Goal: Information Seeking & Learning: Learn about a topic

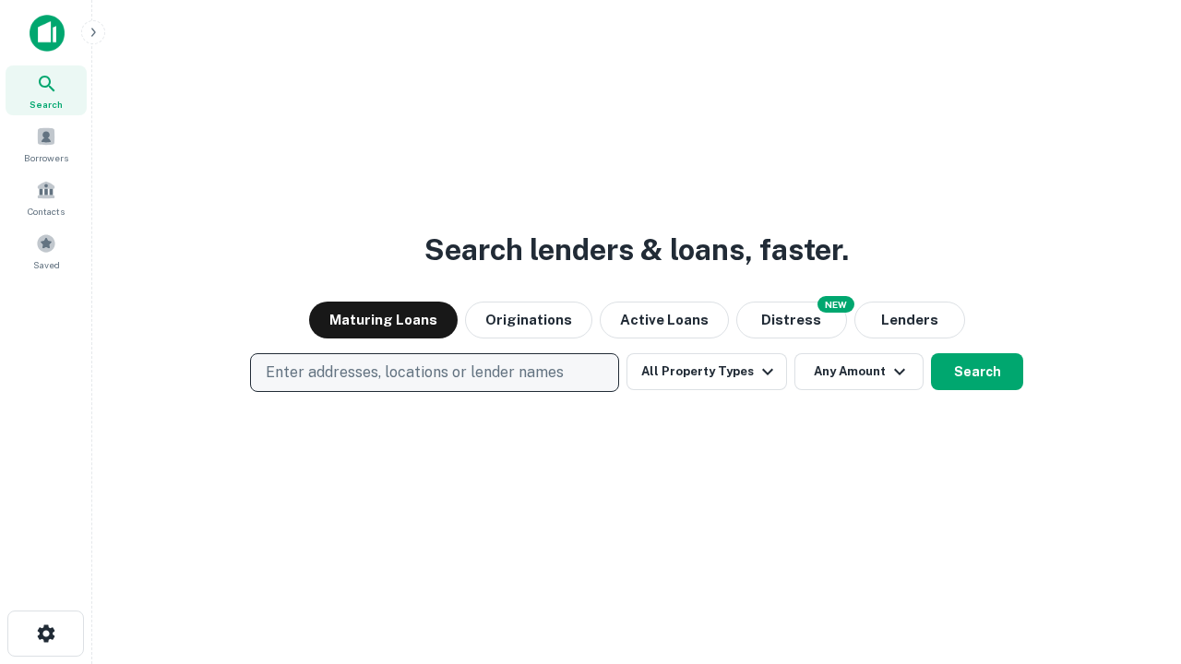
click at [434, 373] on p "Enter addresses, locations or lender names" at bounding box center [415, 373] width 298 height 22
type input "**********"
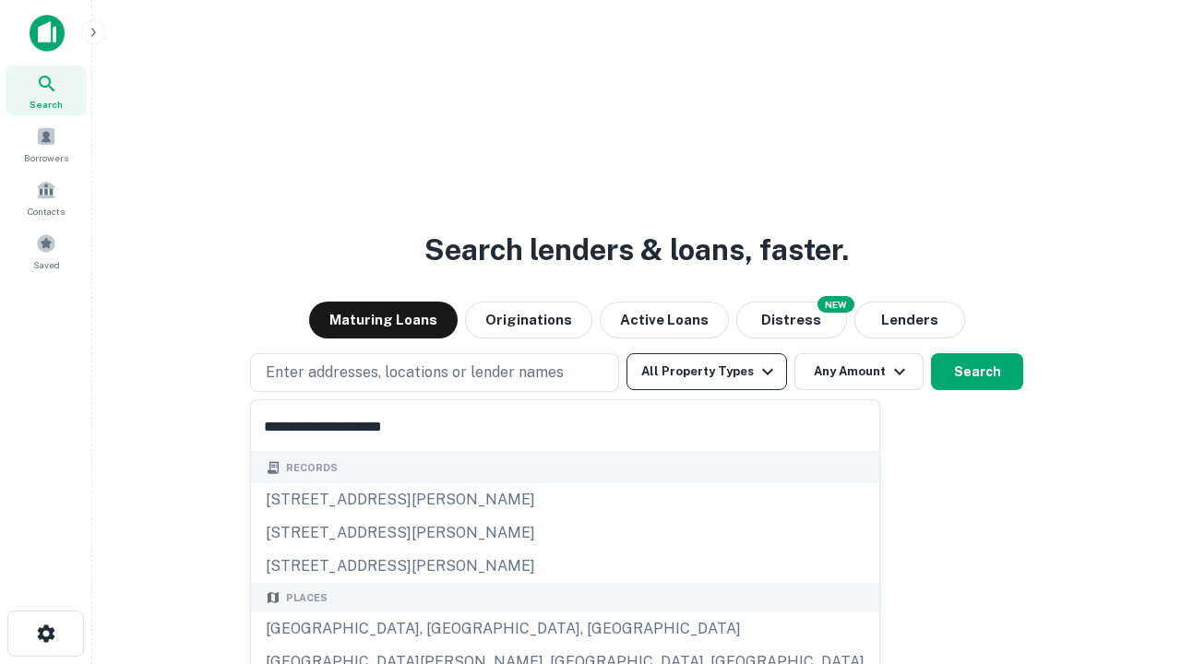
click at [441, 629] on div "[GEOGRAPHIC_DATA], [GEOGRAPHIC_DATA], [GEOGRAPHIC_DATA]" at bounding box center [565, 628] width 628 height 33
click at [707, 372] on button "All Property Types" at bounding box center [706, 371] width 160 height 37
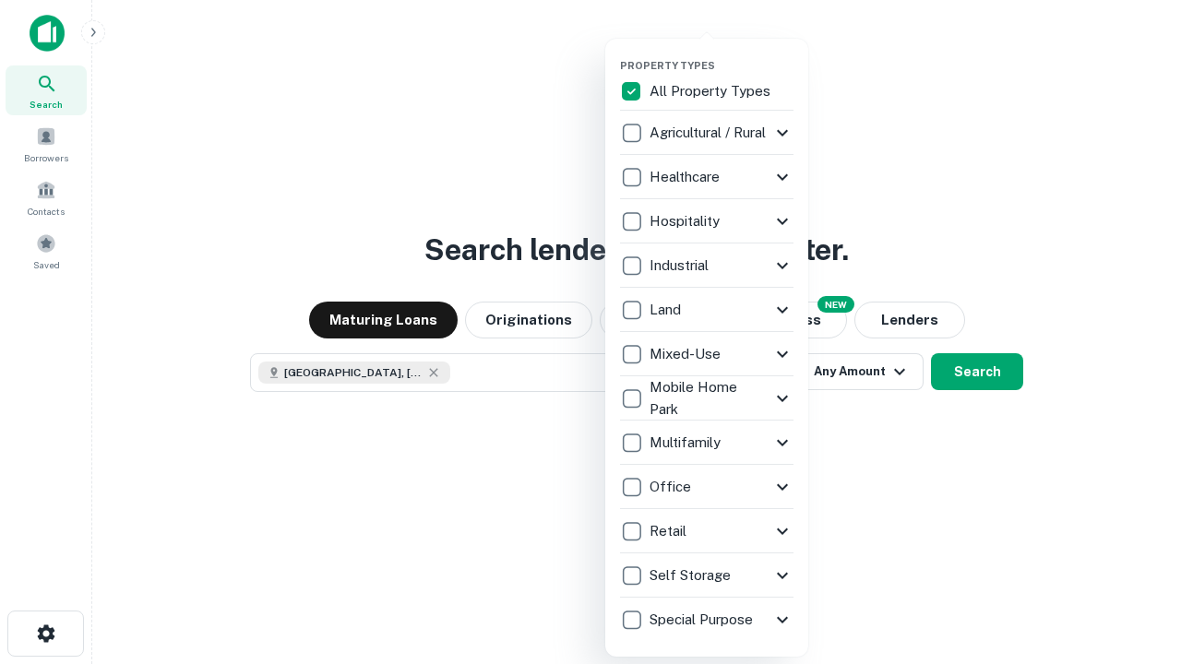
click at [721, 53] on button "button" at bounding box center [721, 53] width 203 height 1
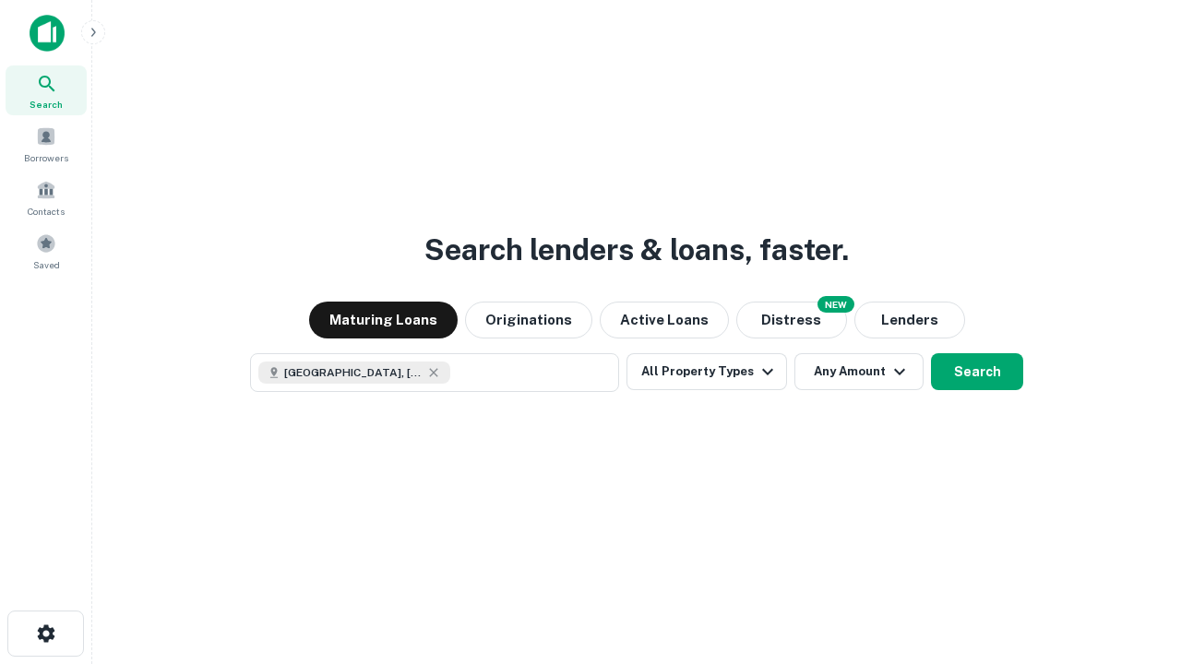
scroll to position [30, 0]
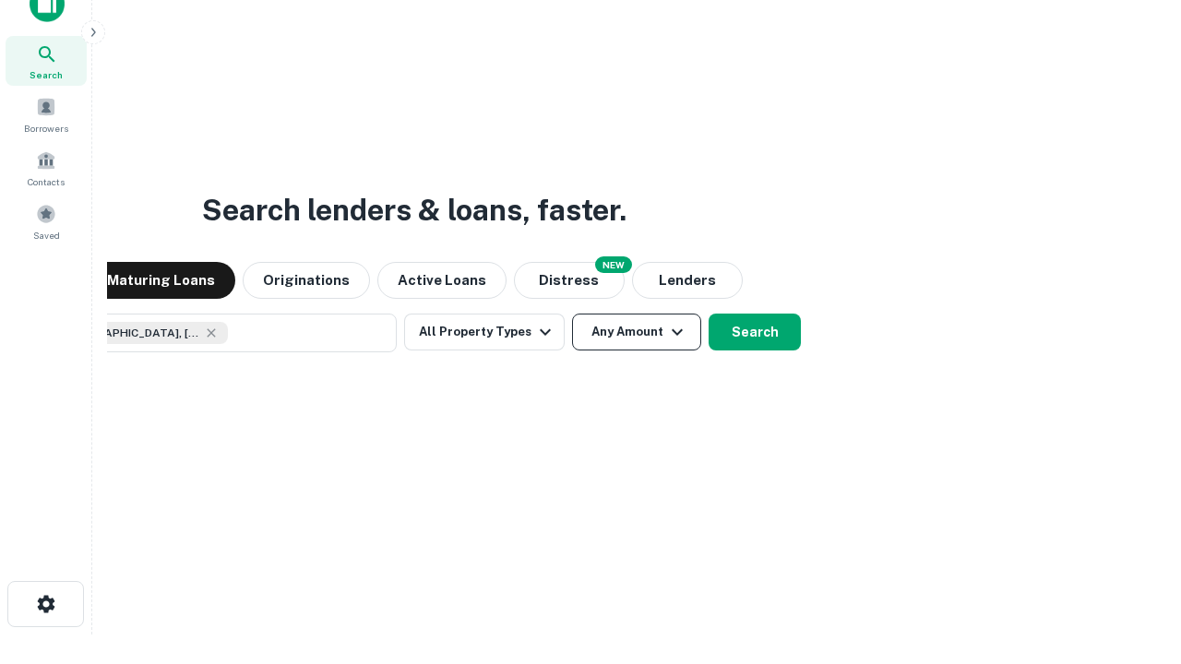
click at [572, 314] on button "Any Amount" at bounding box center [636, 332] width 129 height 37
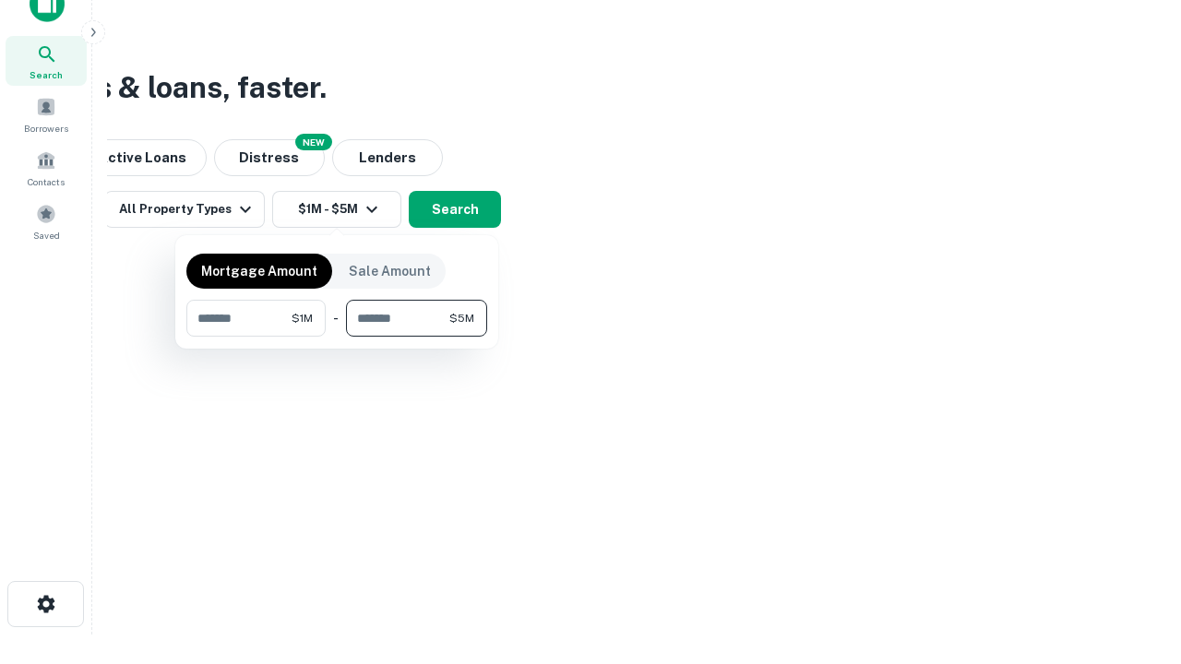
type input "*******"
click at [337, 337] on button "button" at bounding box center [336, 337] width 301 height 1
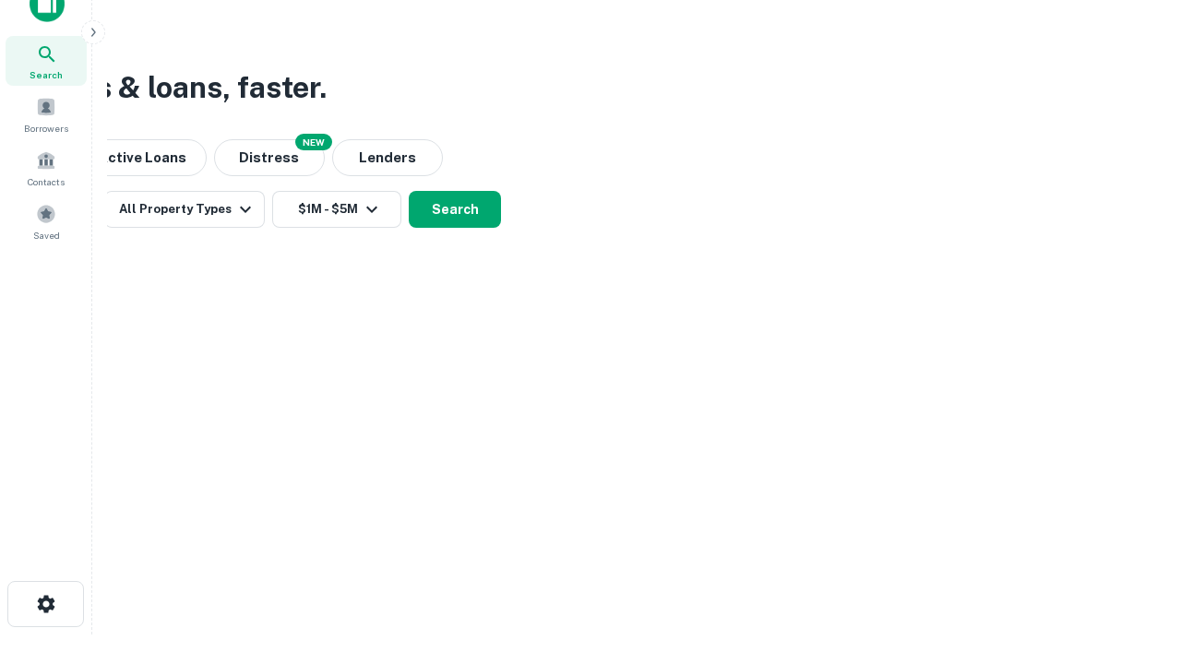
scroll to position [30, 0]
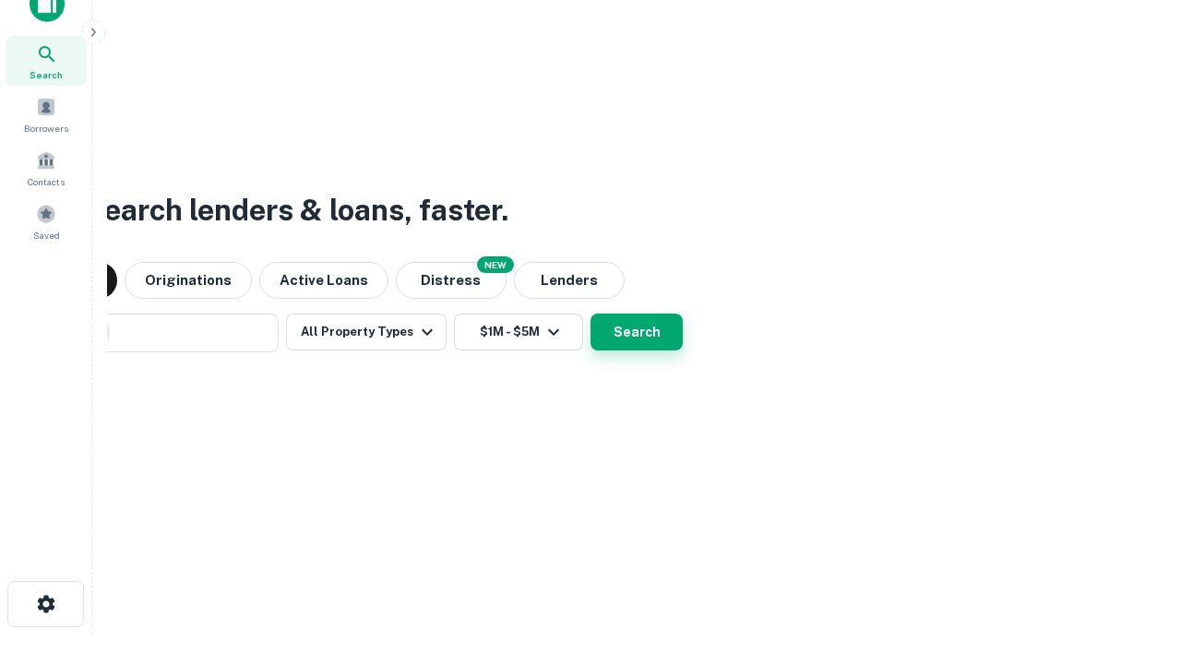
click at [590, 314] on button "Search" at bounding box center [636, 332] width 92 height 37
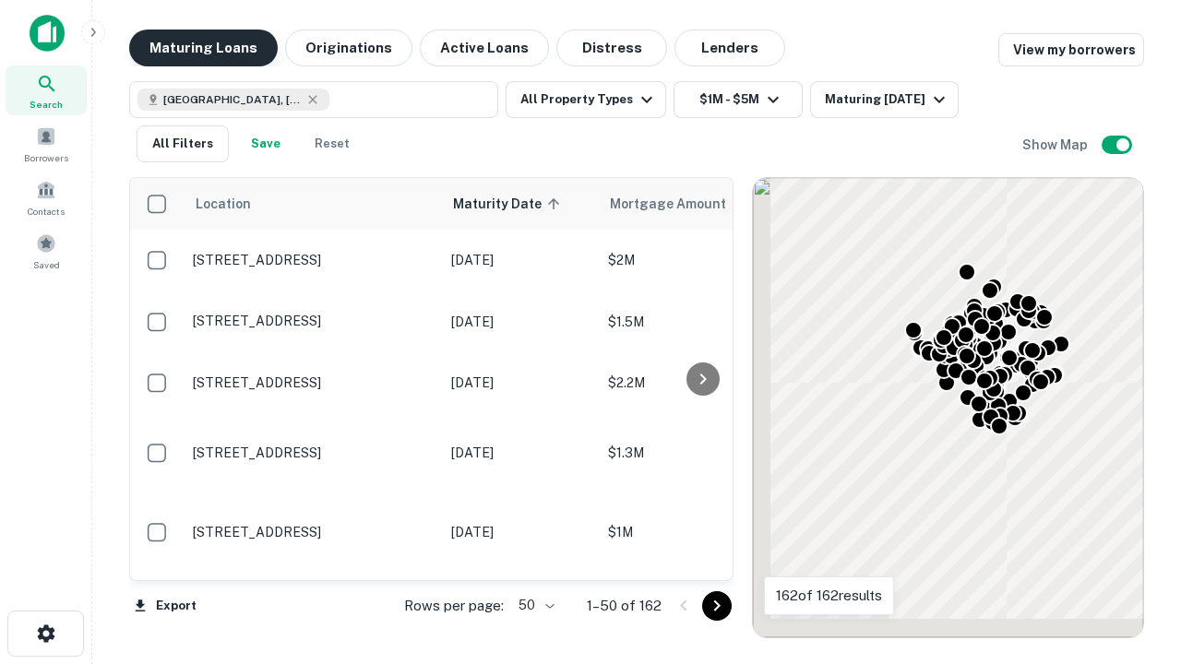
click at [203, 48] on button "Maturing Loans" at bounding box center [203, 48] width 149 height 37
